Goal: Information Seeking & Learning: Learn about a topic

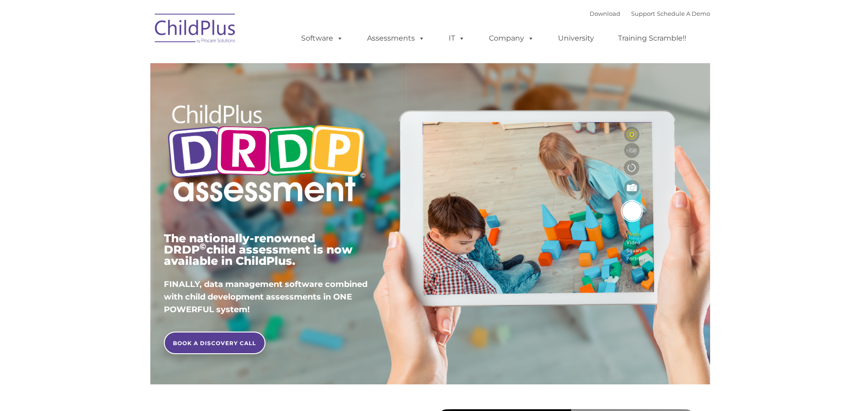
type input ""
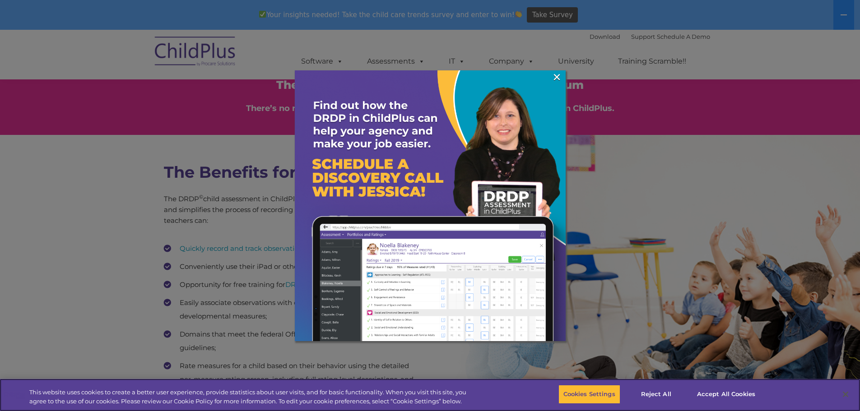
scroll to position [1197, 0]
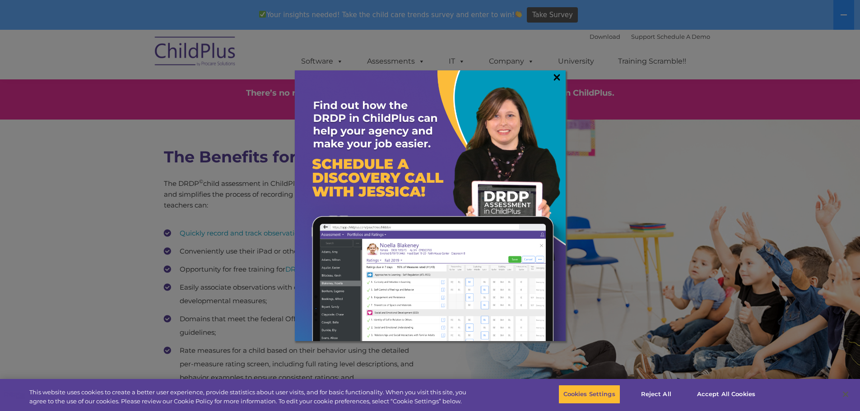
click at [554, 77] on link "×" at bounding box center [557, 77] width 10 height 9
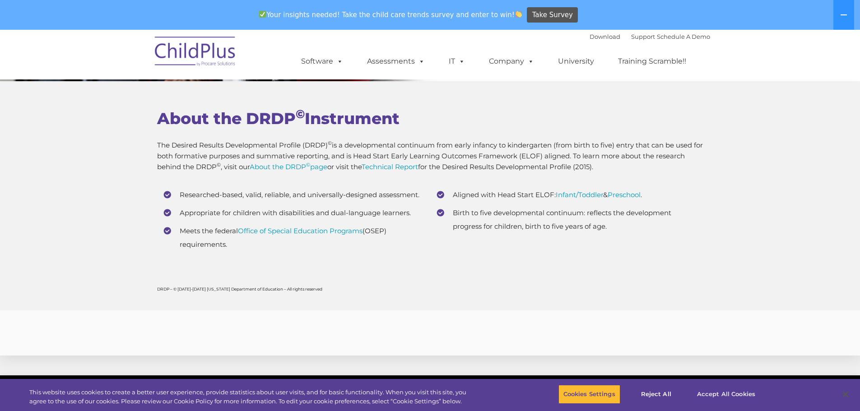
scroll to position [3456, 0]
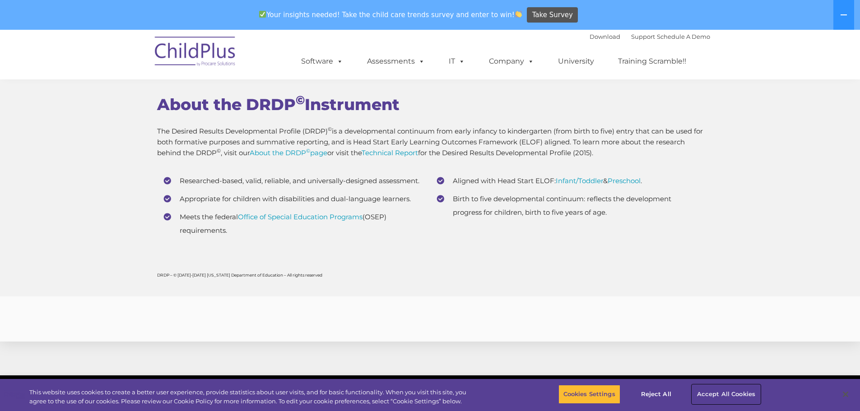
click at [742, 397] on button "Accept All Cookies" at bounding box center [726, 394] width 68 height 19
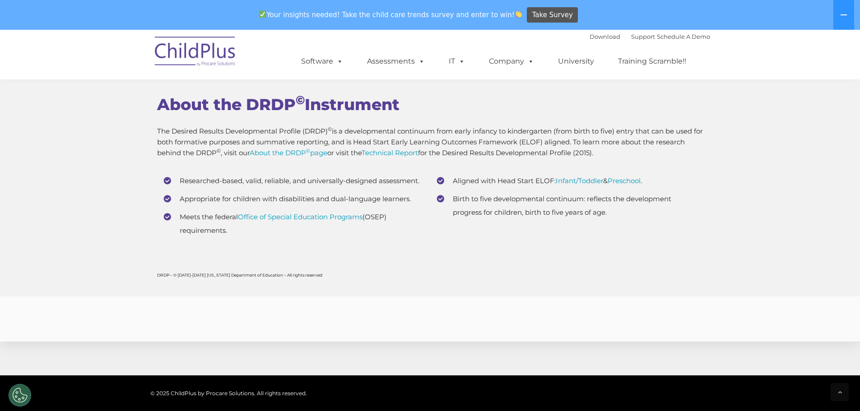
scroll to position [3579, 0]
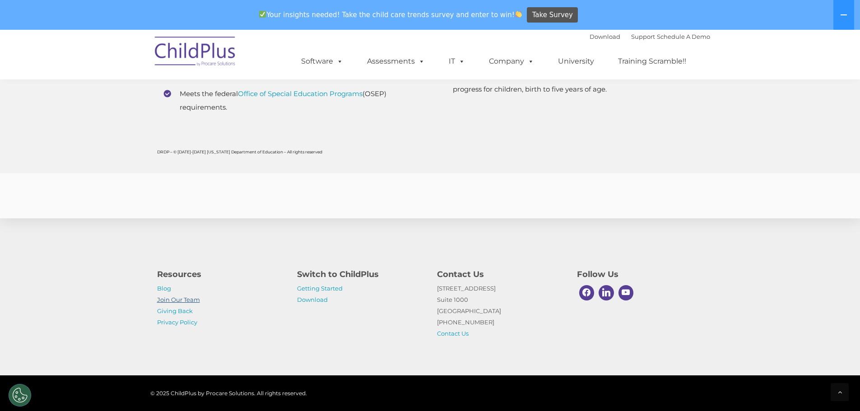
click at [173, 299] on link "Join Our Team" at bounding box center [178, 299] width 43 height 7
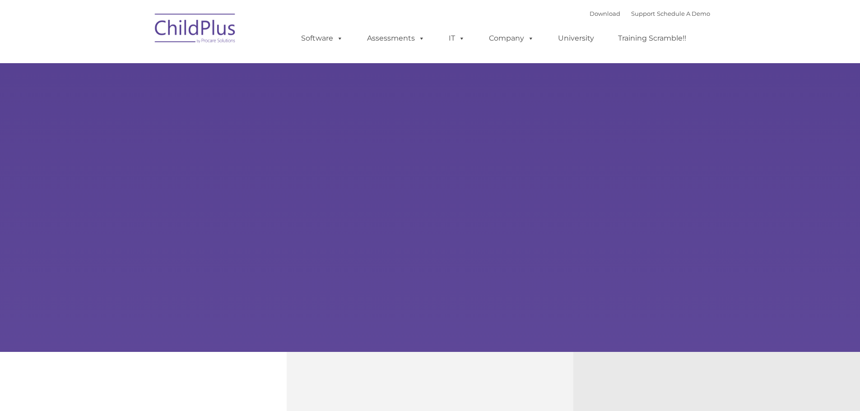
type input ""
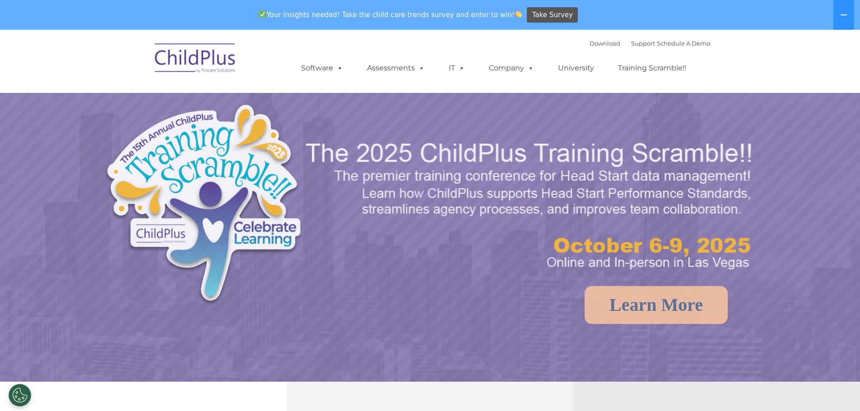
select select "MEDIUM"
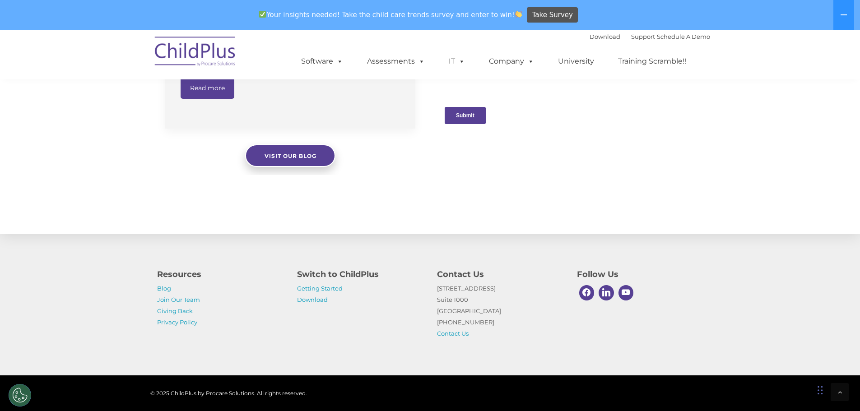
scroll to position [940, 0]
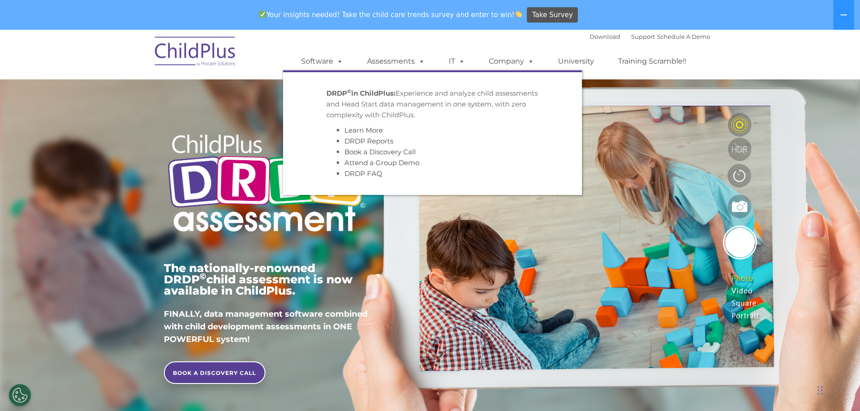
click at [394, 44] on ul "Software ChildPlus: The original and most widely-used Head Start data managemen…" at bounding box center [496, 61] width 427 height 36
click at [359, 138] on link "DRDP Reports" at bounding box center [369, 141] width 49 height 9
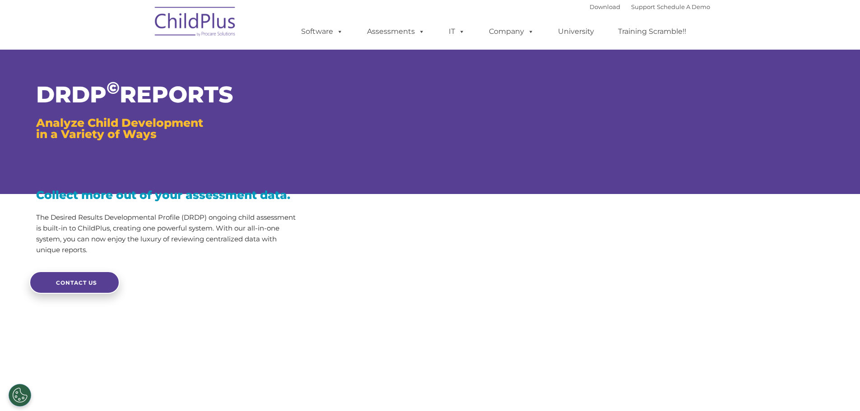
type input ""
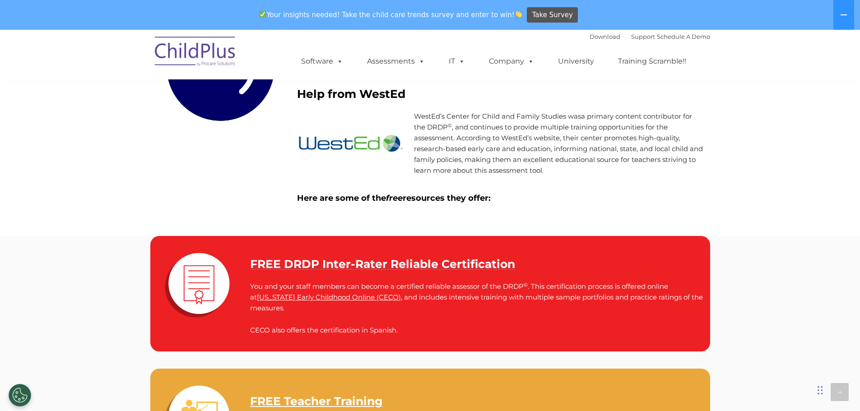
scroll to position [1119, 0]
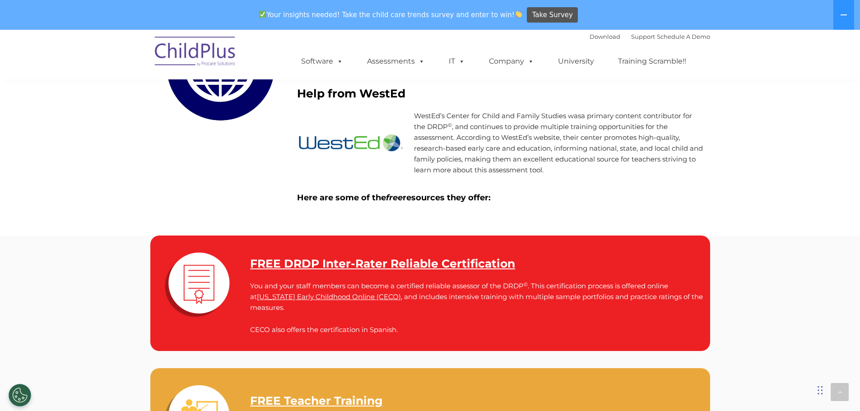
click at [377, 263] on strong "FREE DRDP Inter-Rater Reliable Certification" at bounding box center [382, 264] width 265 height 14
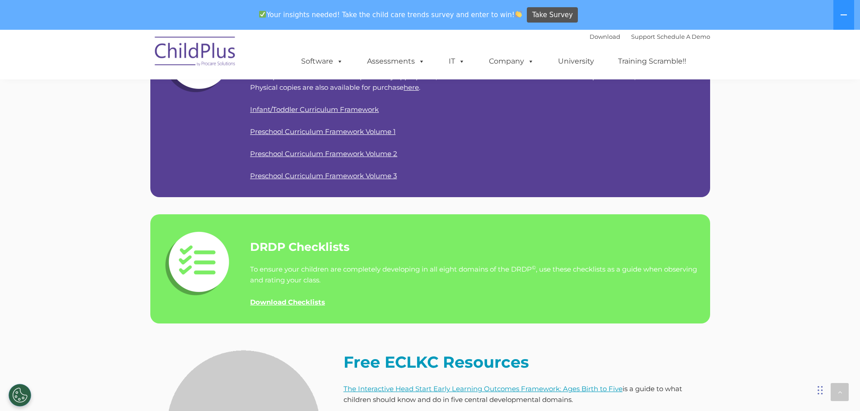
scroll to position [2274, 0]
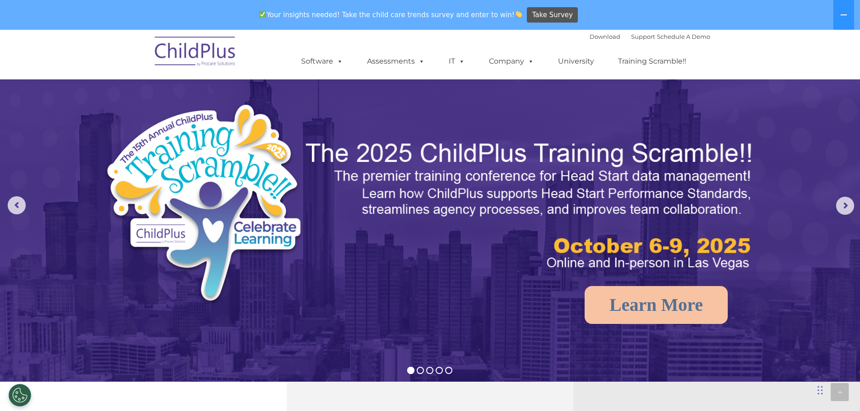
scroll to position [940, 0]
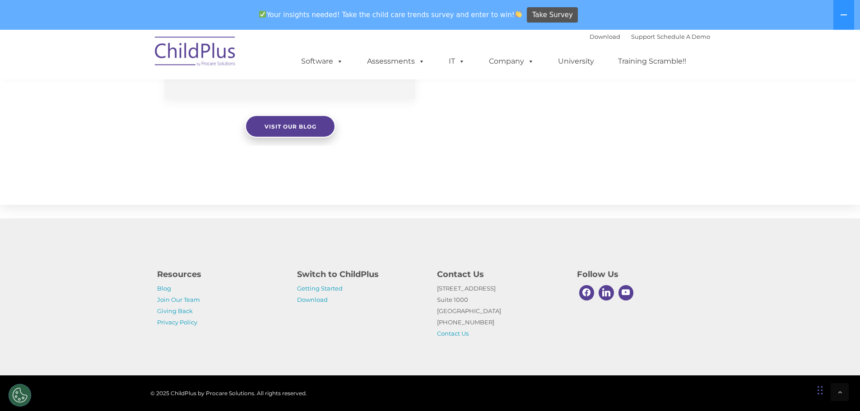
select select "MEDIUM"
